Goal: Navigation & Orientation: Find specific page/section

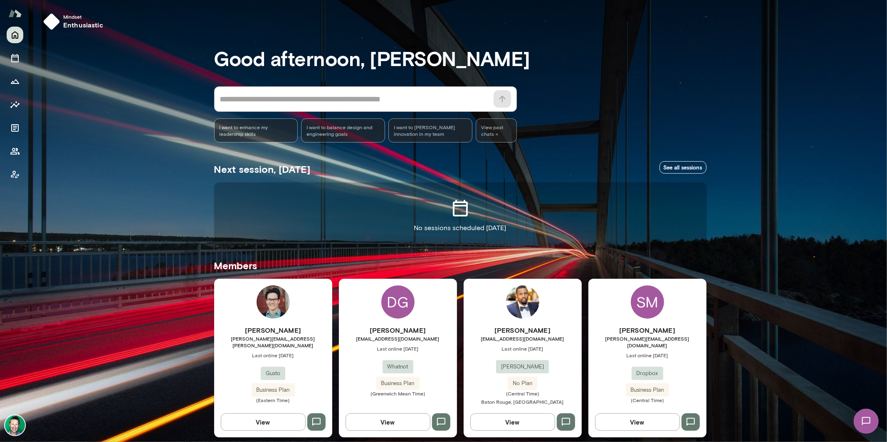
click at [22, 428] on img at bounding box center [15, 426] width 20 height 20
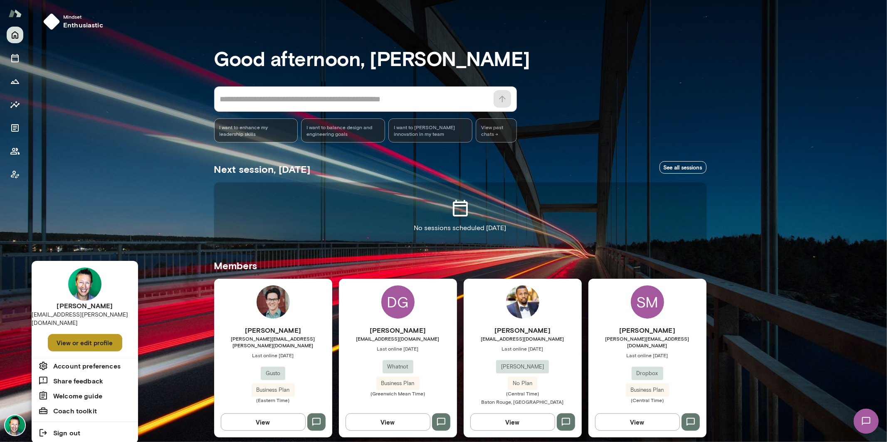
click at [87, 334] on button "View or edit profile" at bounding box center [85, 342] width 74 height 17
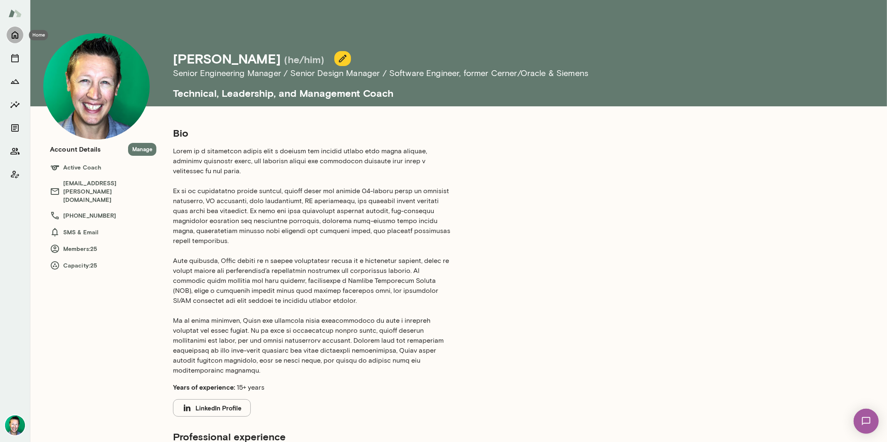
click at [15, 39] on icon "Home" at bounding box center [15, 35] width 10 height 10
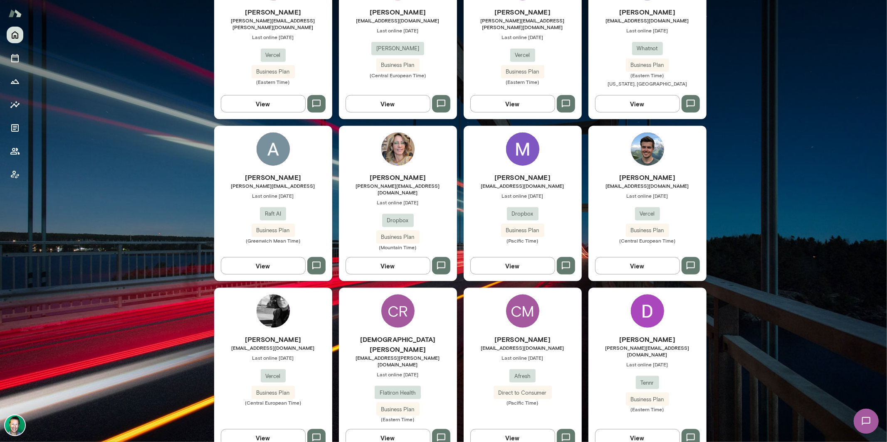
scroll to position [949, 0]
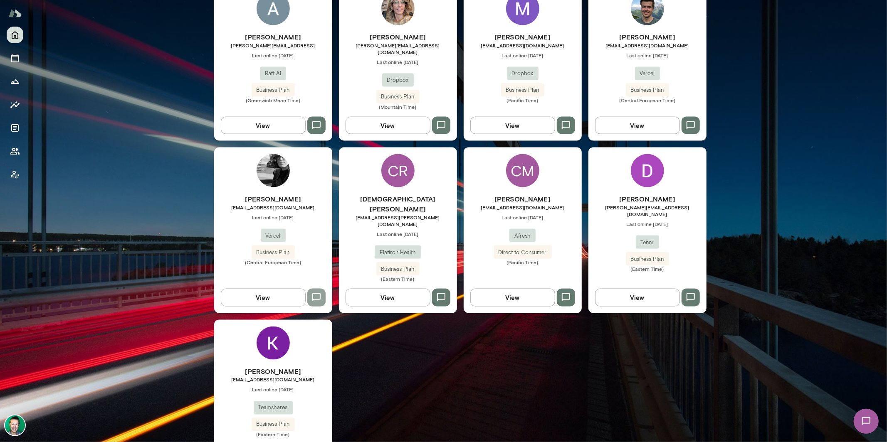
click at [315, 293] on icon "button" at bounding box center [316, 298] width 10 height 10
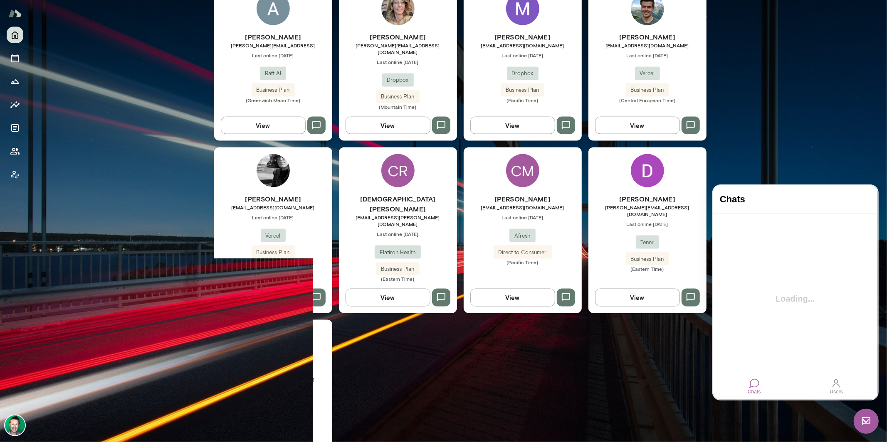
scroll to position [0, 0]
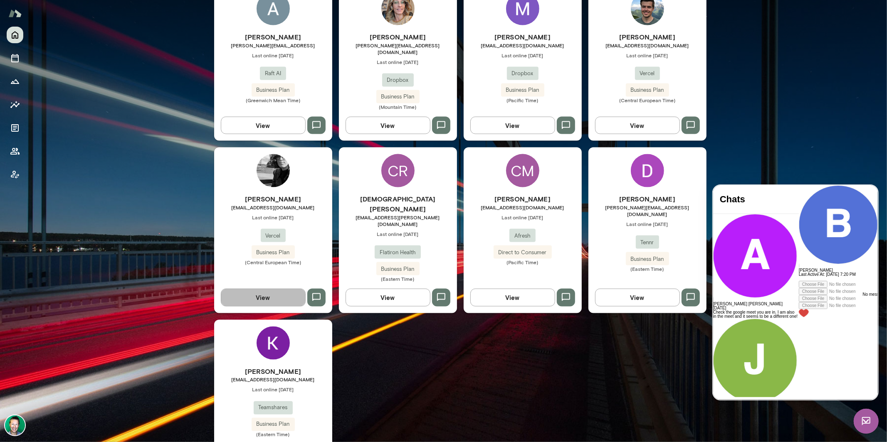
click at [266, 289] on button "View" at bounding box center [263, 297] width 85 height 17
